Goal: Information Seeking & Learning: Learn about a topic

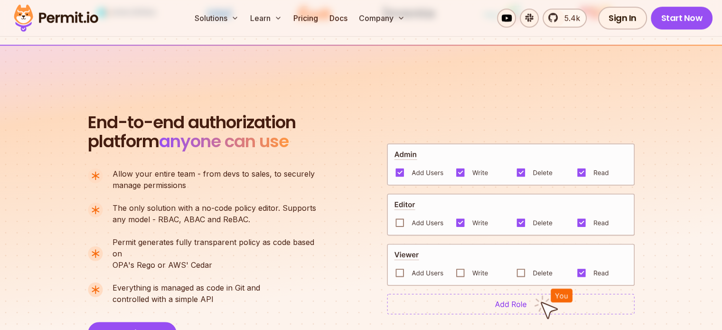
scroll to position [647, 0]
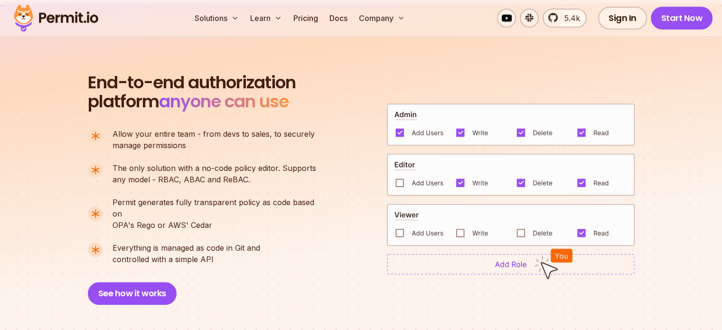
click at [415, 259] on img at bounding box center [511, 264] width 248 height 21
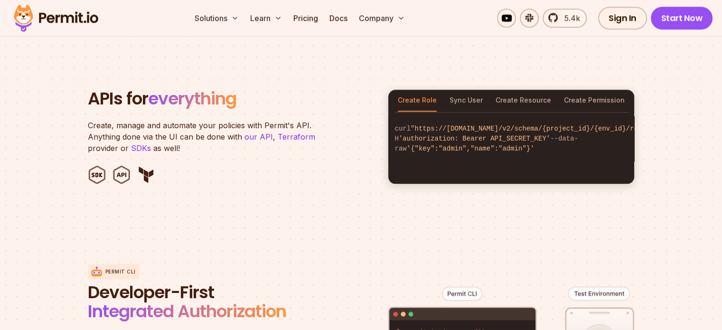
scroll to position [950, 0]
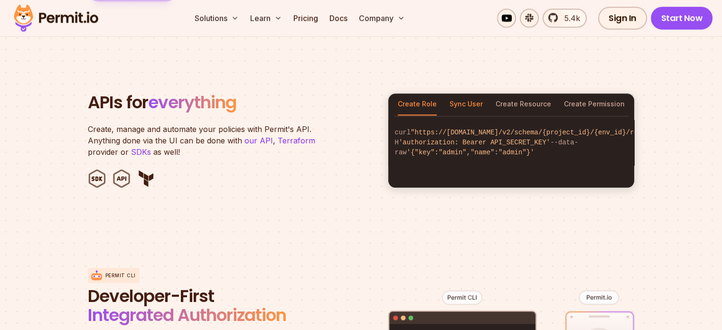
click at [458, 96] on button "Sync User" at bounding box center [466, 105] width 33 height 22
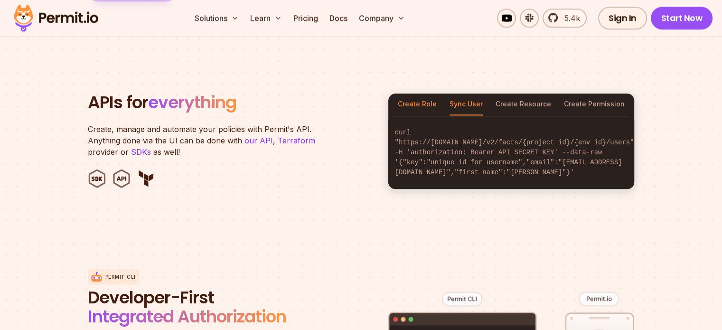
click at [414, 94] on button "Create Role" at bounding box center [417, 105] width 39 height 22
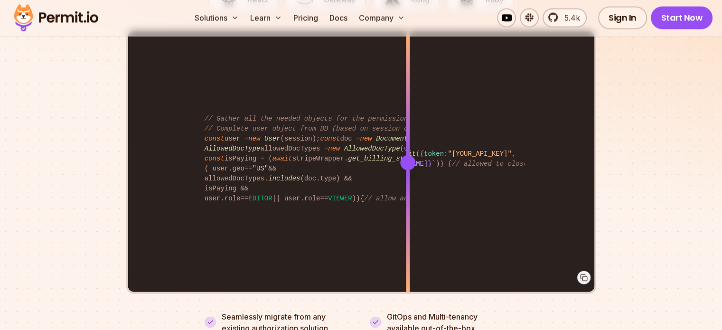
scroll to position [1961, 0]
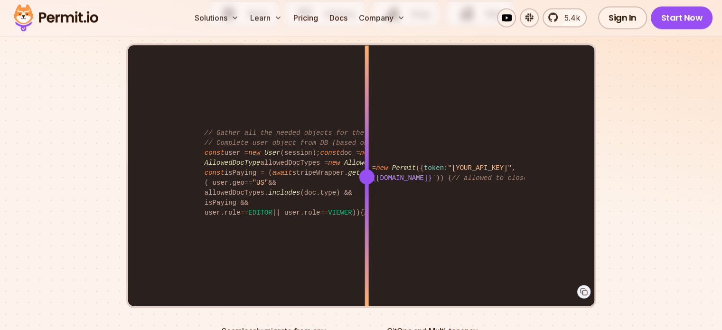
drag, startPoint x: 405, startPoint y: 167, endPoint x: 367, endPoint y: 266, distance: 106.7
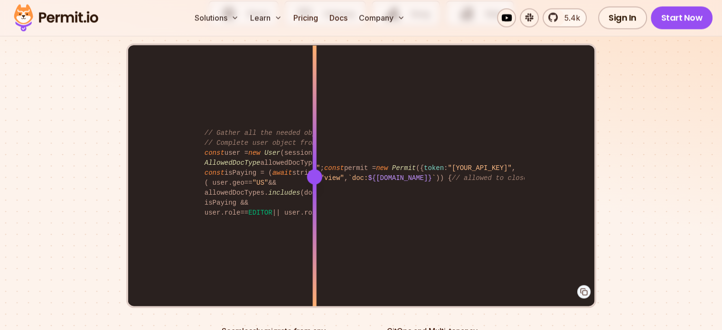
drag, startPoint x: 367, startPoint y: 266, endPoint x: 314, endPoint y: 266, distance: 52.2
click at [314, 266] on div "import { Permit } from "permitio" ; const permit = new Permit ({ token : "[YOUR…" at bounding box center [361, 177] width 466 height 262
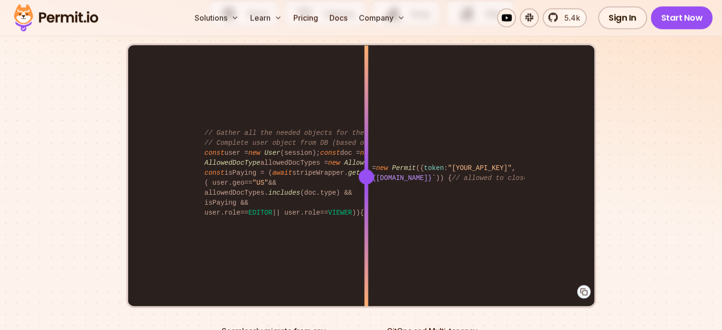
click at [366, 236] on div "import { Permit } from "permitio" ; const permit = new Permit ({ token : "[YOUR…" at bounding box center [361, 177] width 466 height 262
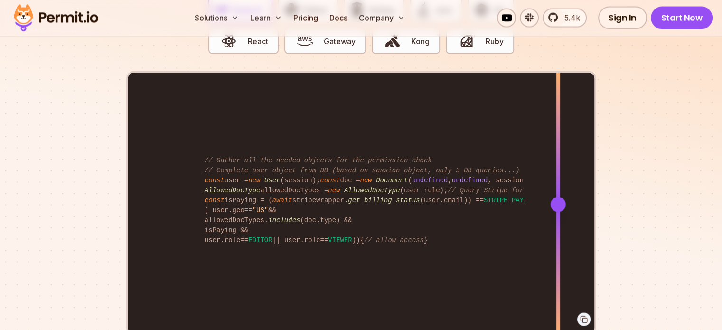
drag, startPoint x: 366, startPoint y: 191, endPoint x: 558, endPoint y: 340, distance: 242.8
drag, startPoint x: 558, startPoint y: 340, endPoint x: 66, endPoint y: 189, distance: 514.8
click at [66, 189] on section "Fully functional authorization in 5 minutes Just add permit.check() to your cod…" at bounding box center [361, 124] width 722 height 593
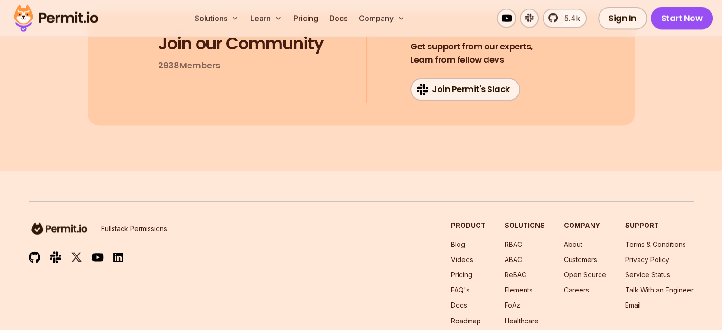
scroll to position [5098, 0]
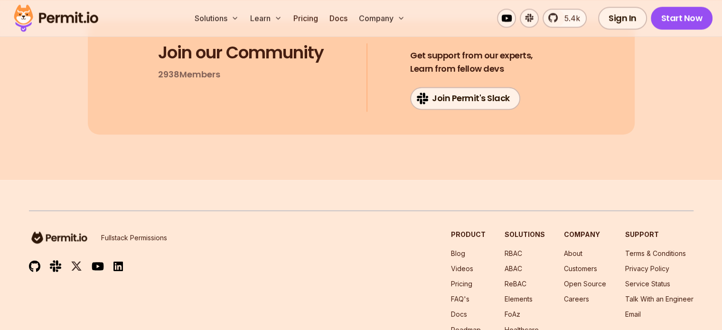
click at [111, 233] on p "Fullstack Permissions" at bounding box center [134, 237] width 66 height 9
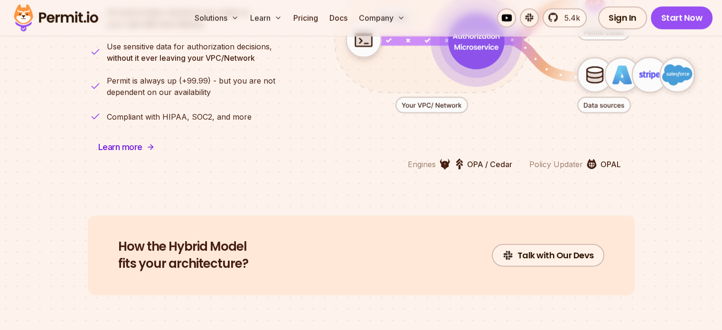
scroll to position [2456, 0]
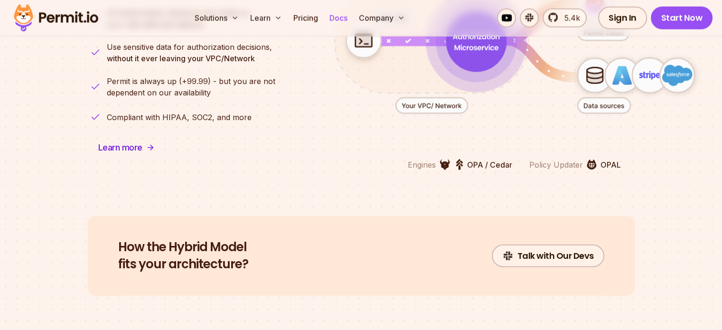
click at [351, 15] on link "Docs" at bounding box center [339, 18] width 26 height 19
click at [322, 14] on link "Pricing" at bounding box center [306, 18] width 32 height 19
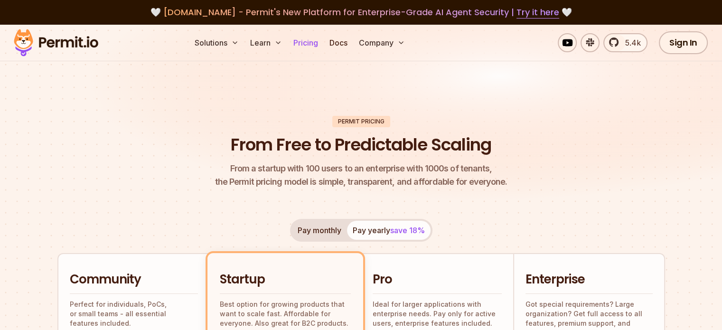
click at [368, 14] on span "[DOMAIN_NAME] - Permit's New Platform for Enterprise-Grade AI Agent Security | …" at bounding box center [361, 12] width 396 height 12
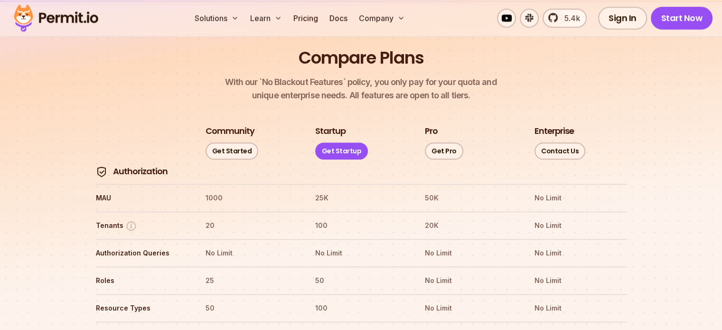
scroll to position [1052, 0]
click at [547, 19] on link "5.4k" at bounding box center [565, 18] width 44 height 19
